Goal: Task Accomplishment & Management: Manage account settings

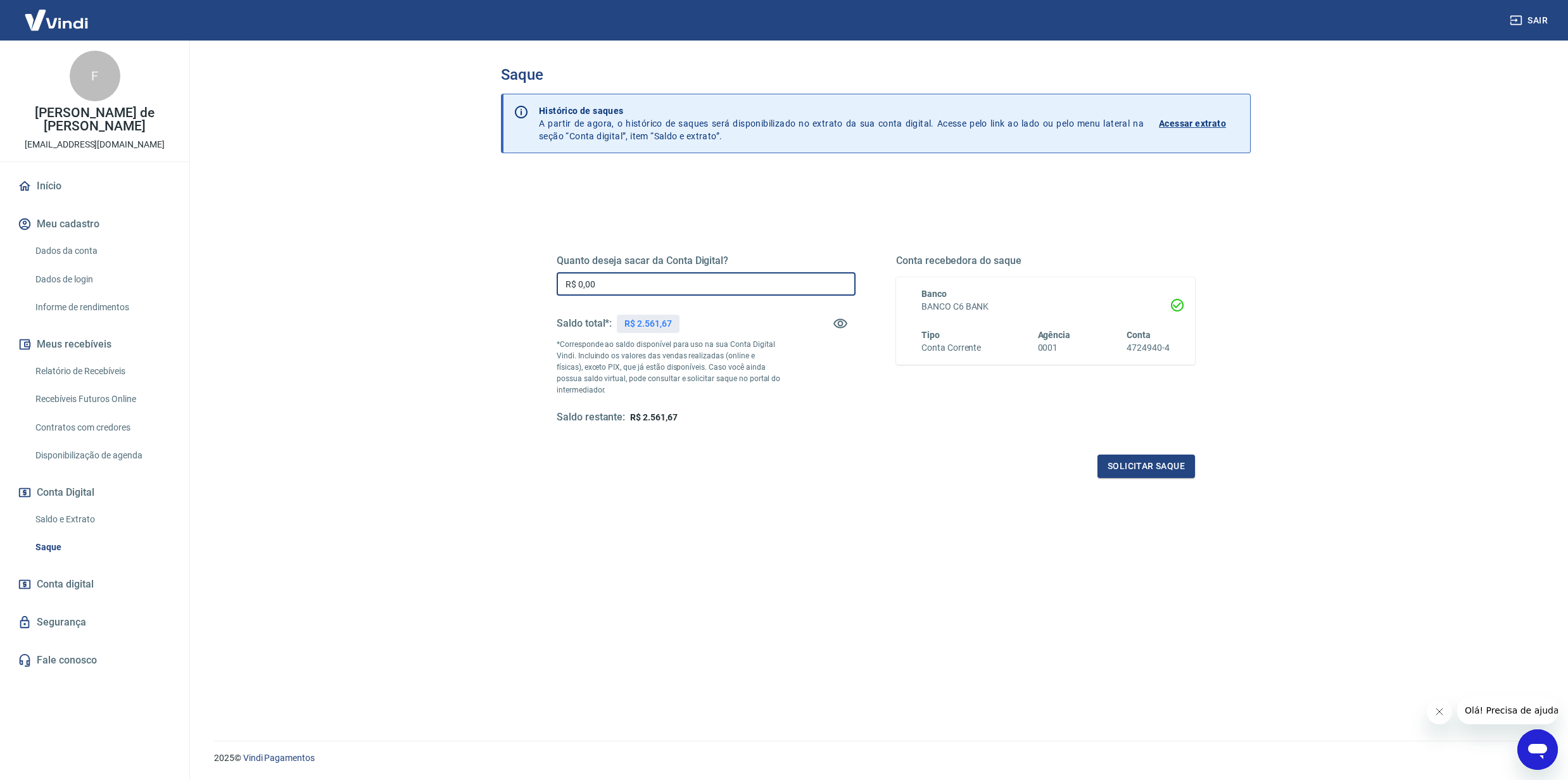
drag, startPoint x: 613, startPoint y: 287, endPoint x: 490, endPoint y: 296, distance: 123.3
click at [490, 296] on div "Saque Histórico de saques A partir de agora, o histórico de saques será disponi…" at bounding box center [876, 383] width 780 height 685
type input "R$ 2.561,67"
click at [1127, 474] on button "Solicitar saque" at bounding box center [1146, 466] width 97 height 23
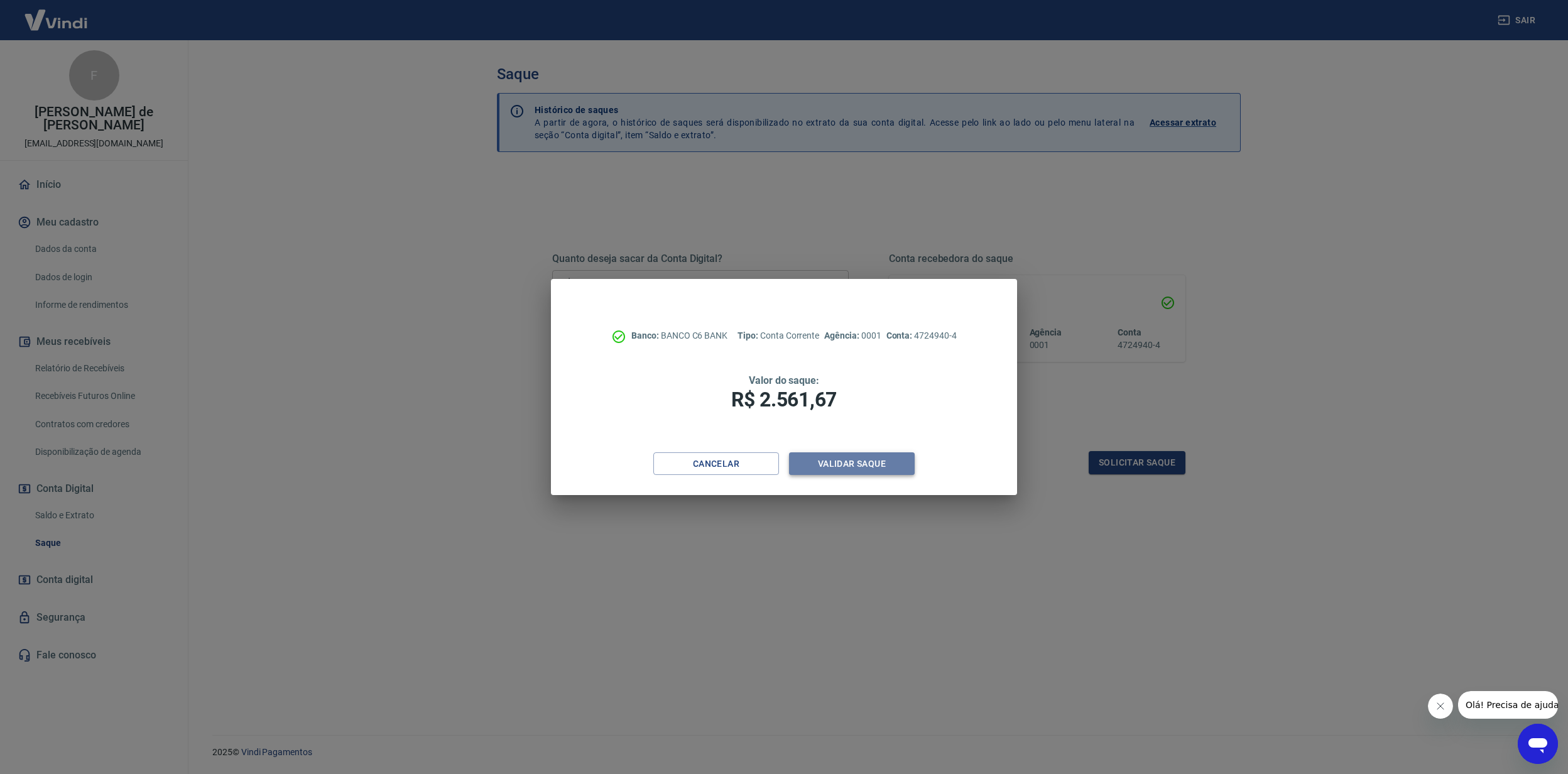
click at [822, 456] on button "Validar saque" at bounding box center [852, 463] width 126 height 23
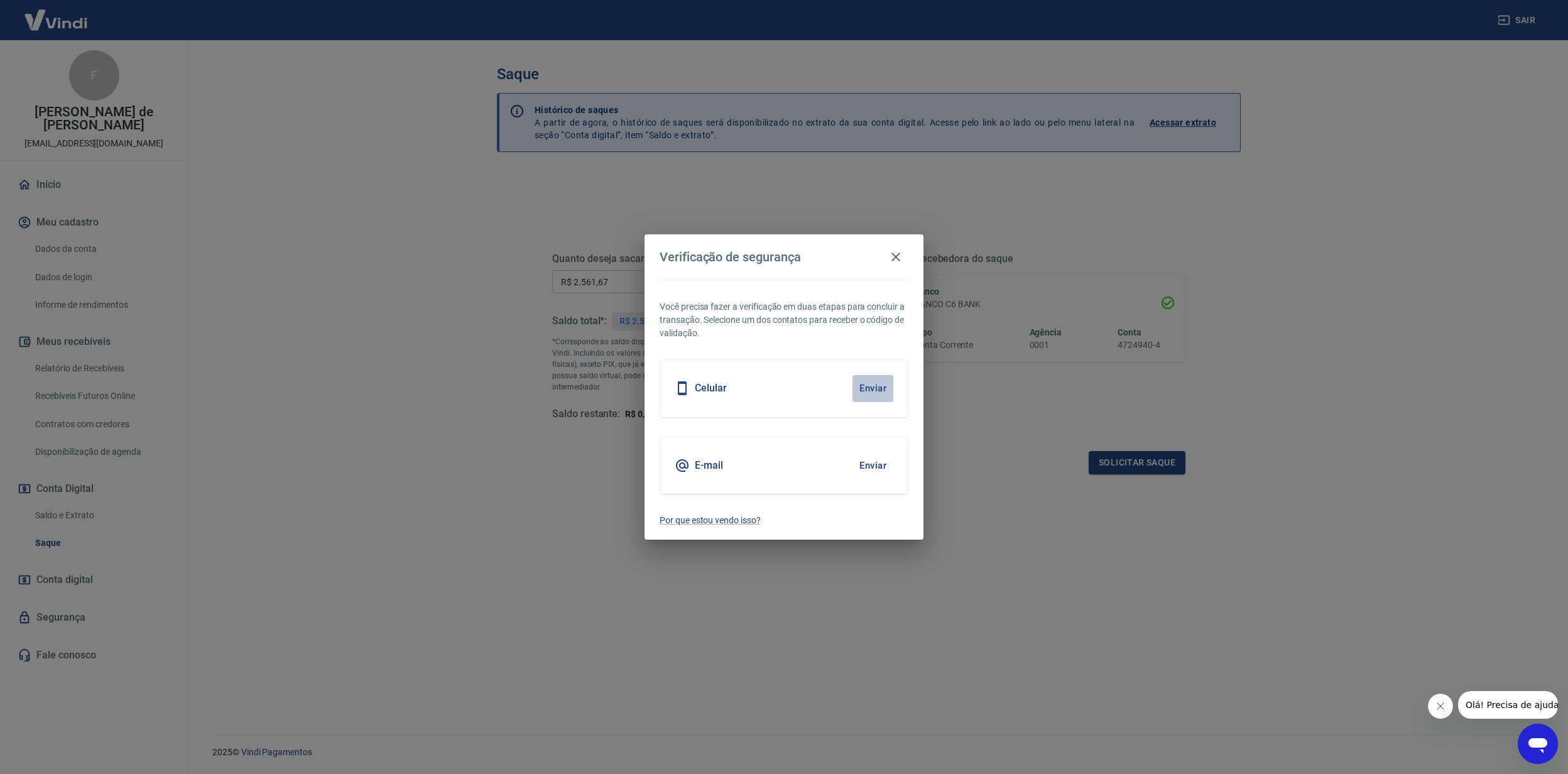
click at [871, 392] on button "Enviar" at bounding box center [873, 388] width 41 height 26
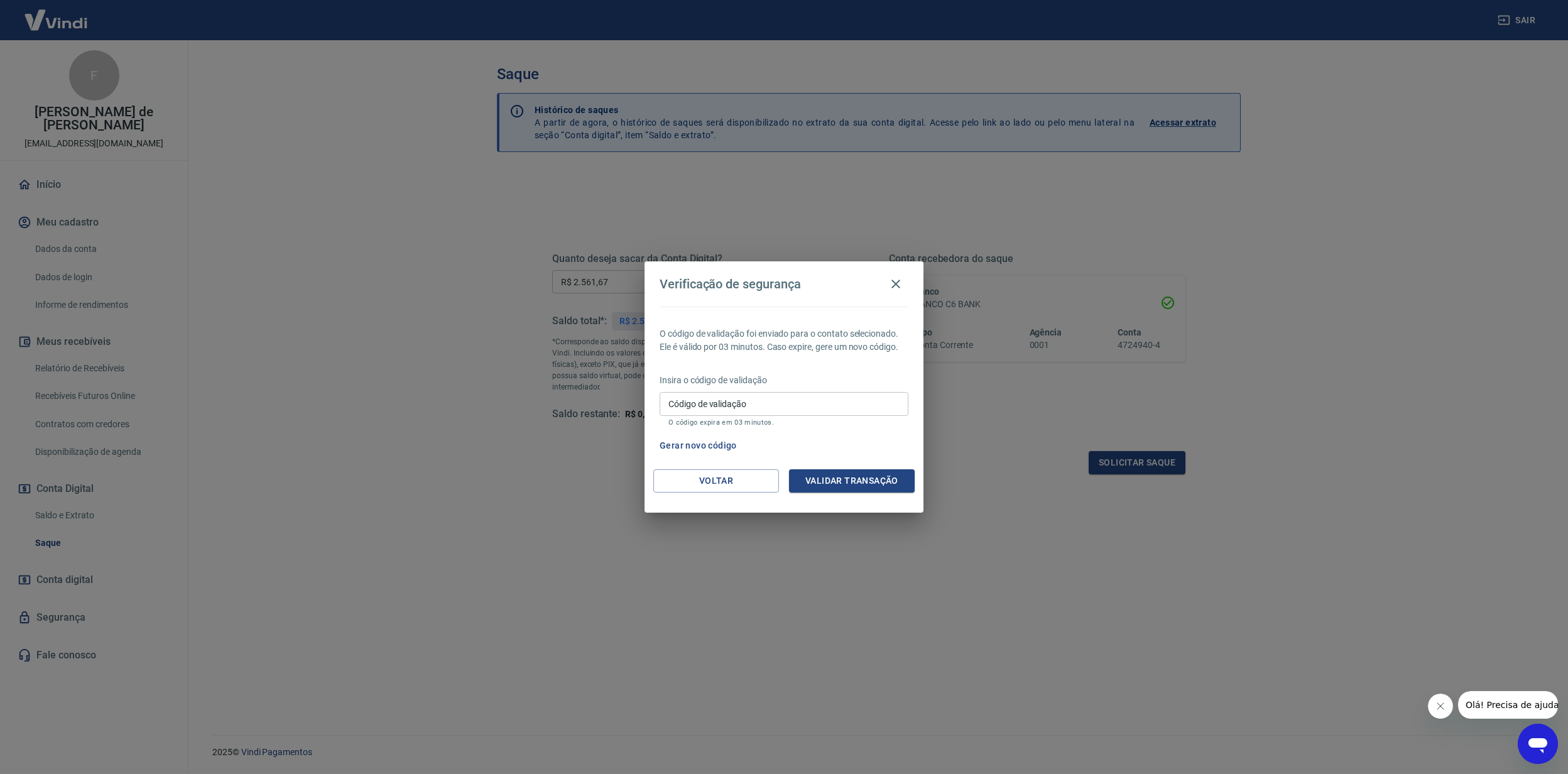
click at [772, 397] on input "Código de validação" at bounding box center [784, 403] width 249 height 23
click at [706, 442] on button "Gerar novo código" at bounding box center [698, 445] width 87 height 23
click at [678, 403] on input "Código de validação" at bounding box center [784, 403] width 249 height 23
click at [697, 404] on input "Código de validação" at bounding box center [784, 403] width 249 height 23
type input "233647"
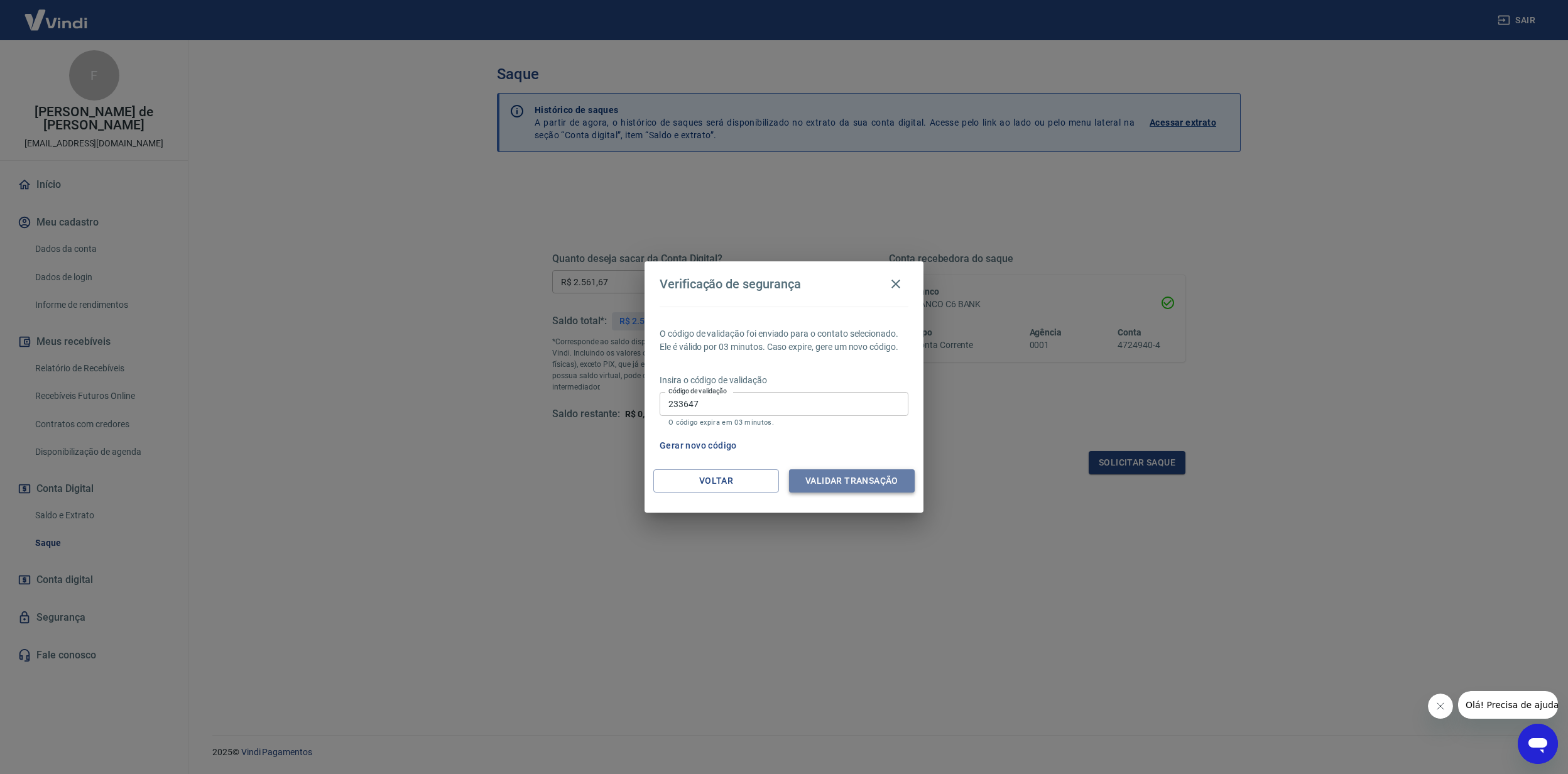
click at [848, 479] on button "Validar transação" at bounding box center [852, 480] width 126 height 23
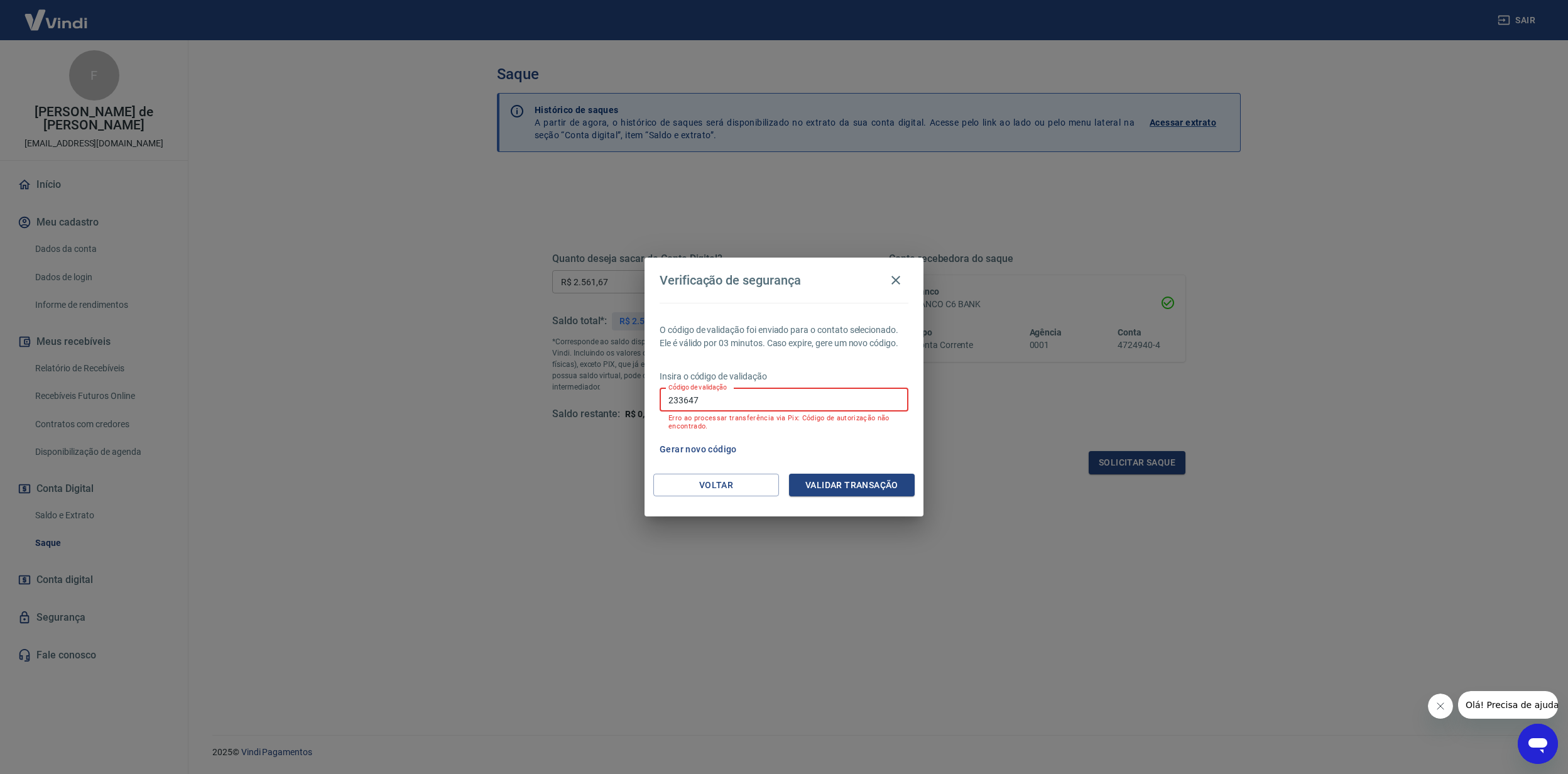
drag, startPoint x: 739, startPoint y: 403, endPoint x: 451, endPoint y: 400, distance: 288.0
click at [451, 400] on div "Verificação de segurança O código de validação foi enviado para o contato selec…" at bounding box center [784, 387] width 1568 height 774
click at [822, 479] on button "Validar transação" at bounding box center [852, 484] width 126 height 23
drag, startPoint x: 716, startPoint y: 406, endPoint x: 628, endPoint y: 419, distance: 89.0
click at [628, 419] on div "Verificação de segurança O código de validação foi enviado para o contato selec…" at bounding box center [784, 387] width 1568 height 774
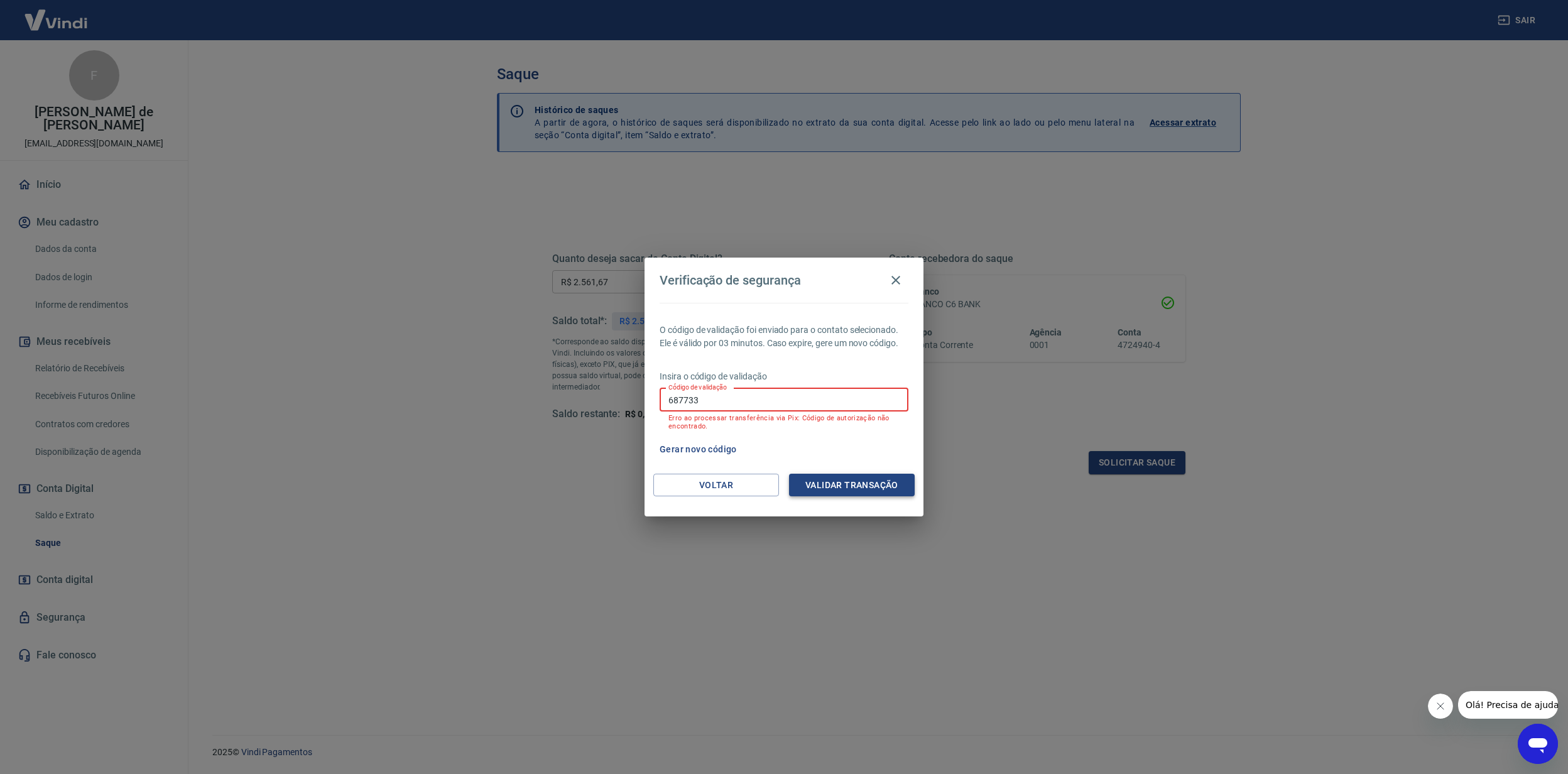
type input "687733"
click at [799, 479] on button "Validar transação" at bounding box center [852, 484] width 126 height 23
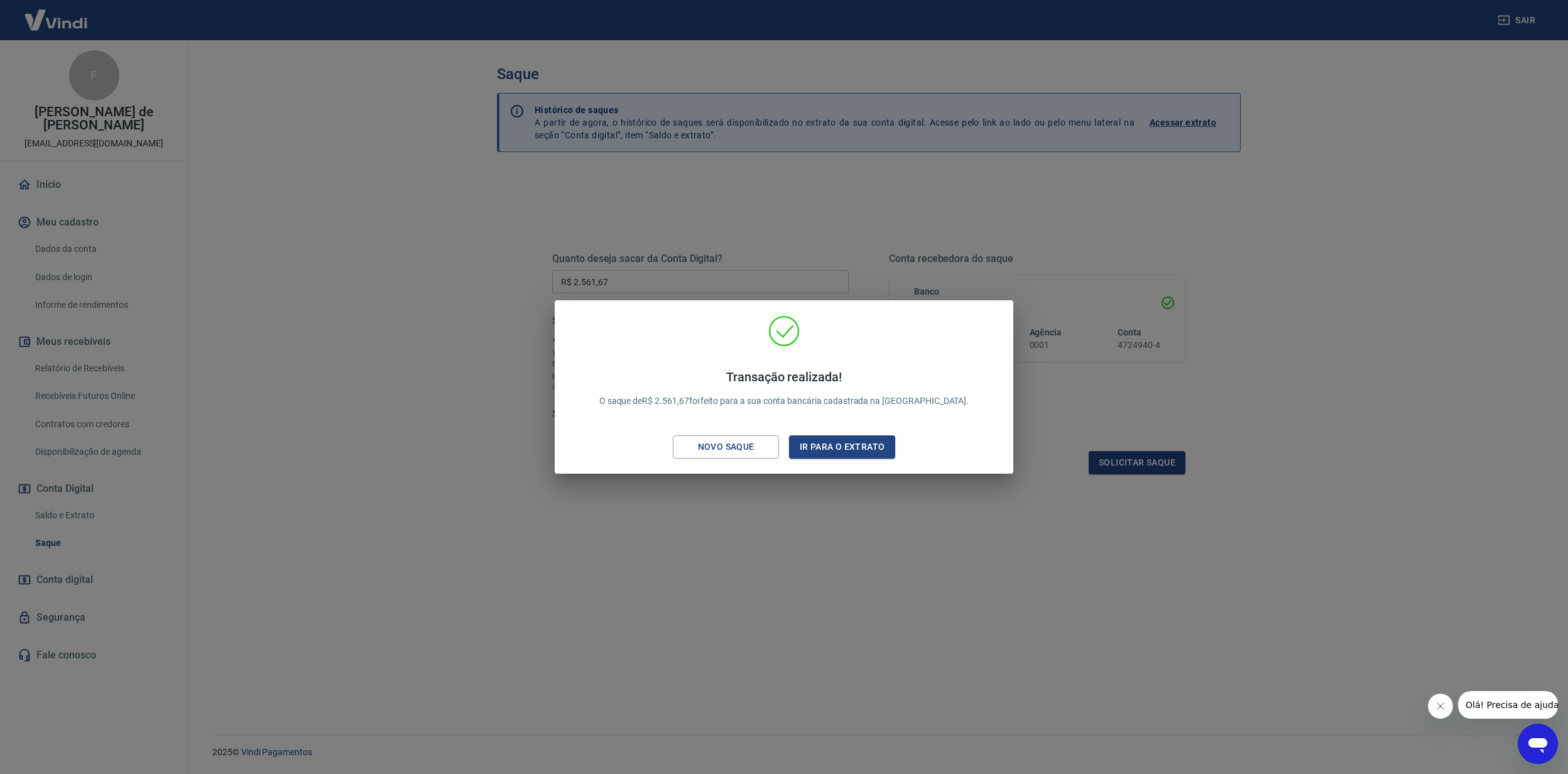
click at [746, 565] on div "Transação realizada! O saque de R$ 2.561,67 foi feito para a sua conta bancária…" at bounding box center [784, 387] width 1568 height 774
